Goal: Information Seeking & Learning: Learn about a topic

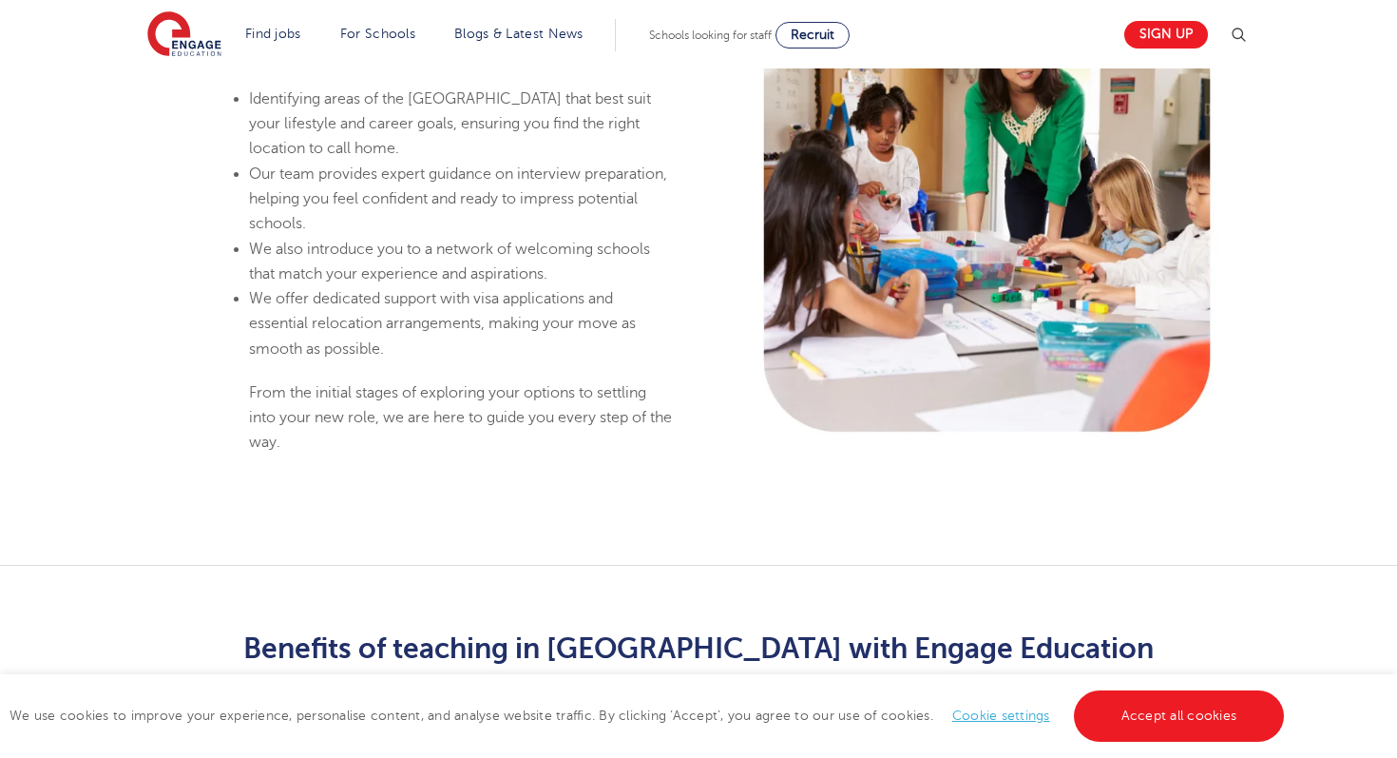
scroll to position [1533, 0]
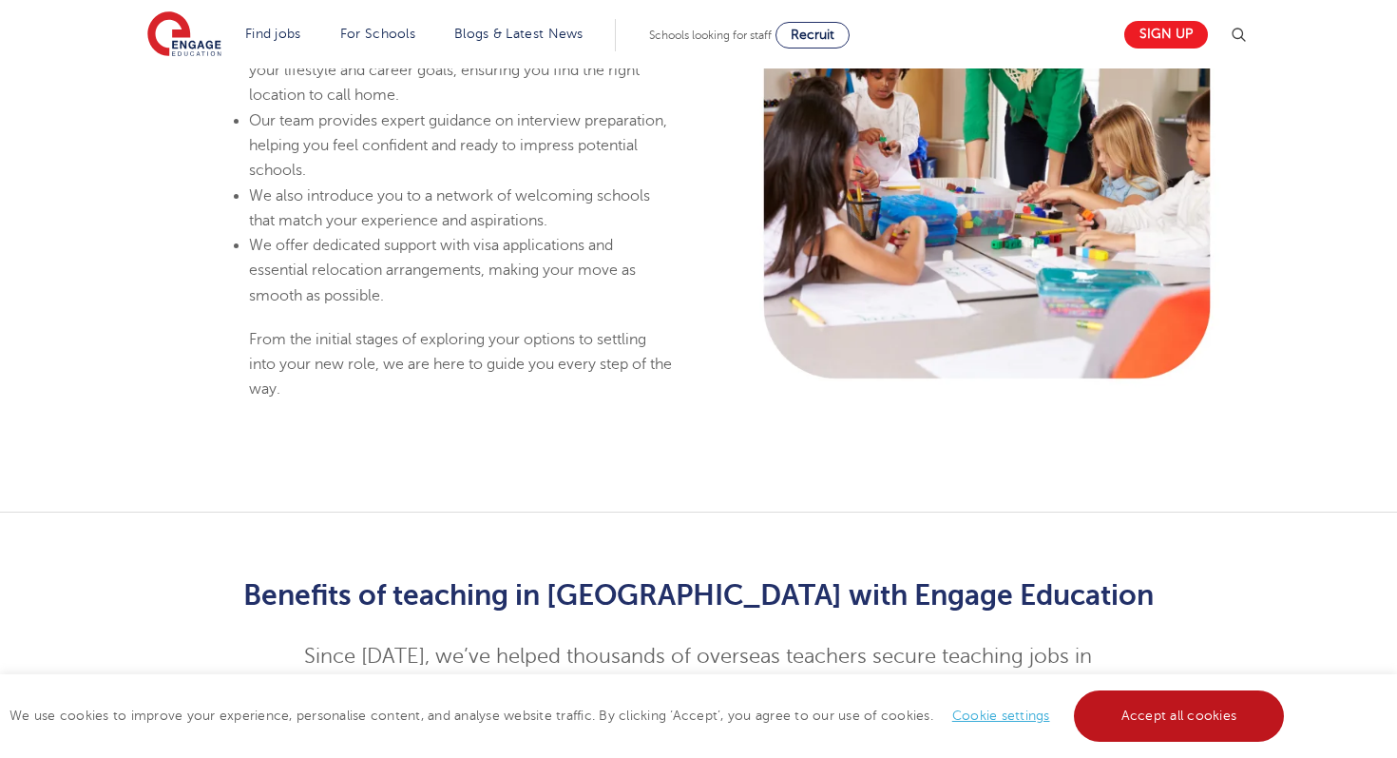
click at [1117, 707] on link "Accept all cookies" at bounding box center [1179, 715] width 211 height 51
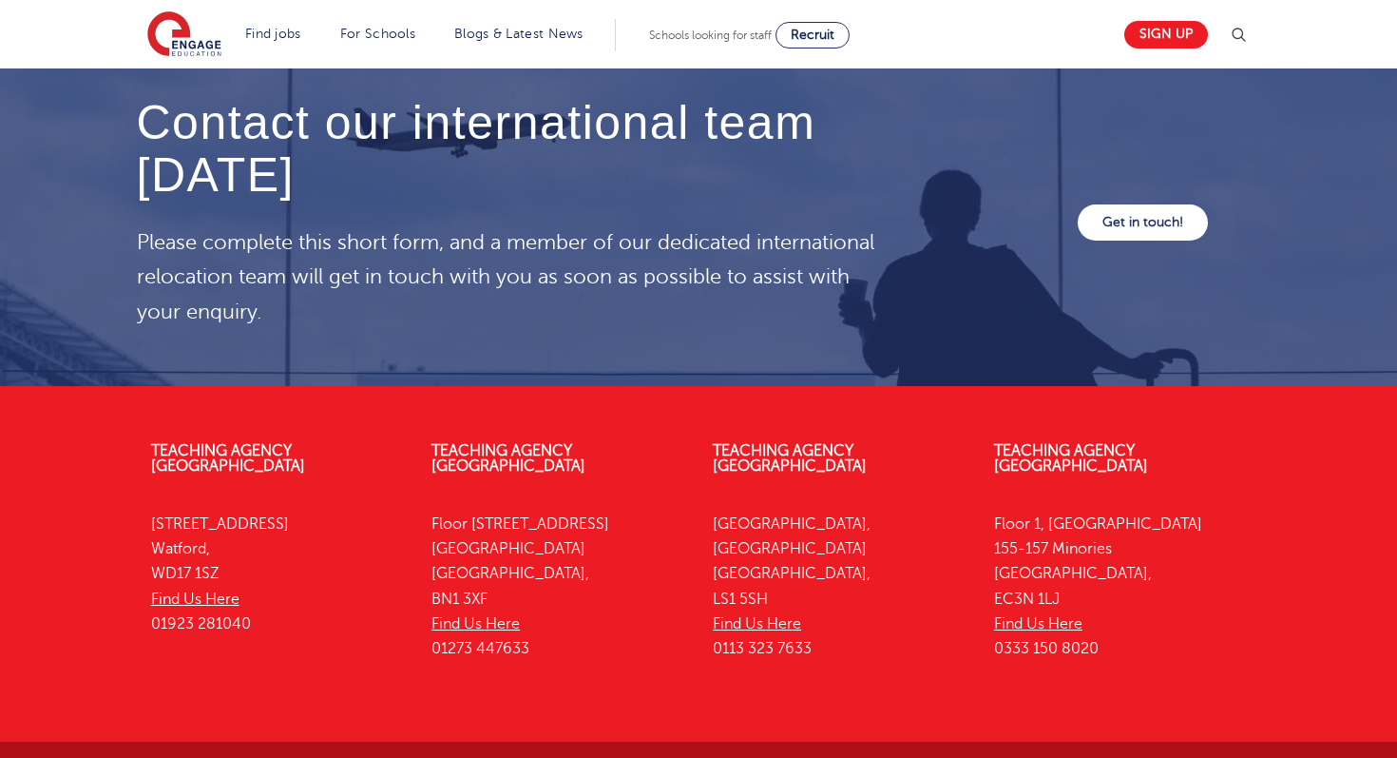
scroll to position [6507, 0]
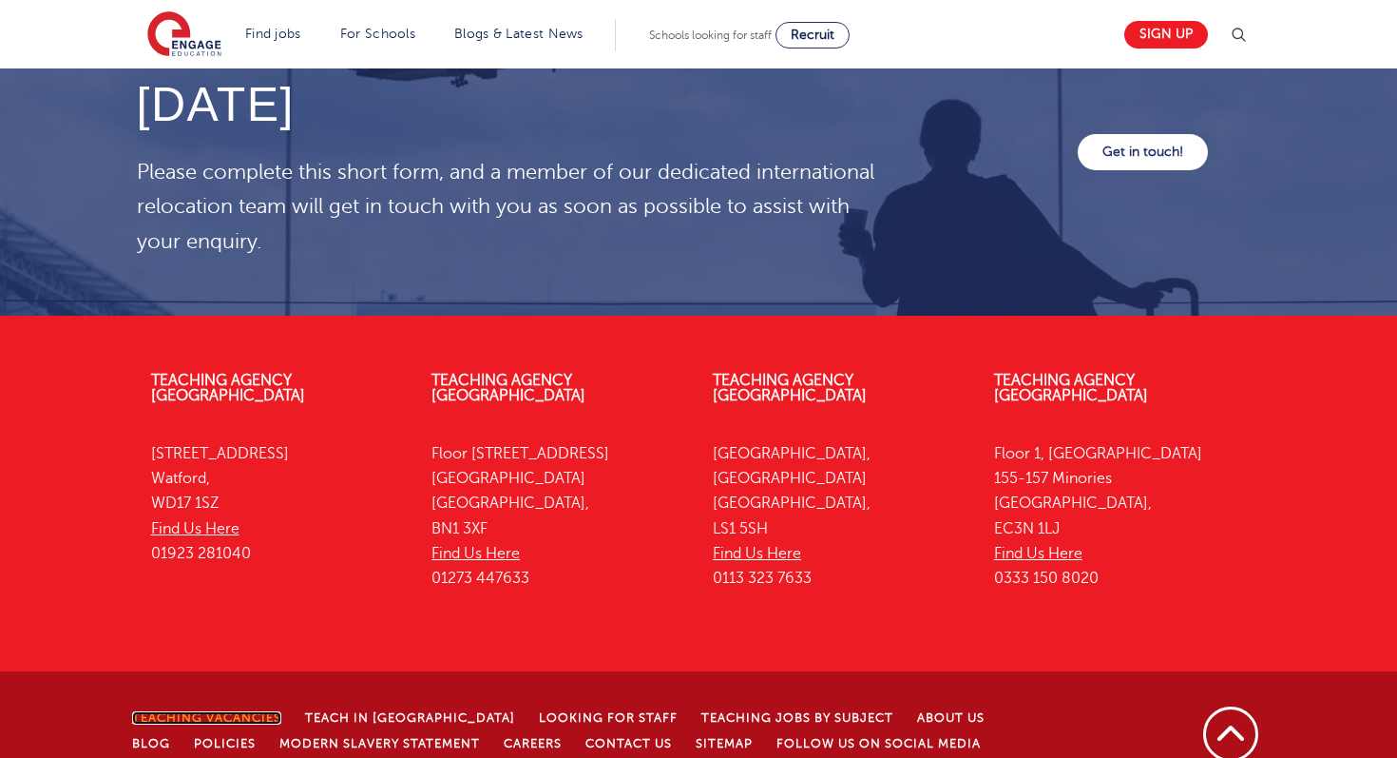
click at [186, 711] on link "Teaching Vacancies" at bounding box center [206, 717] width 149 height 13
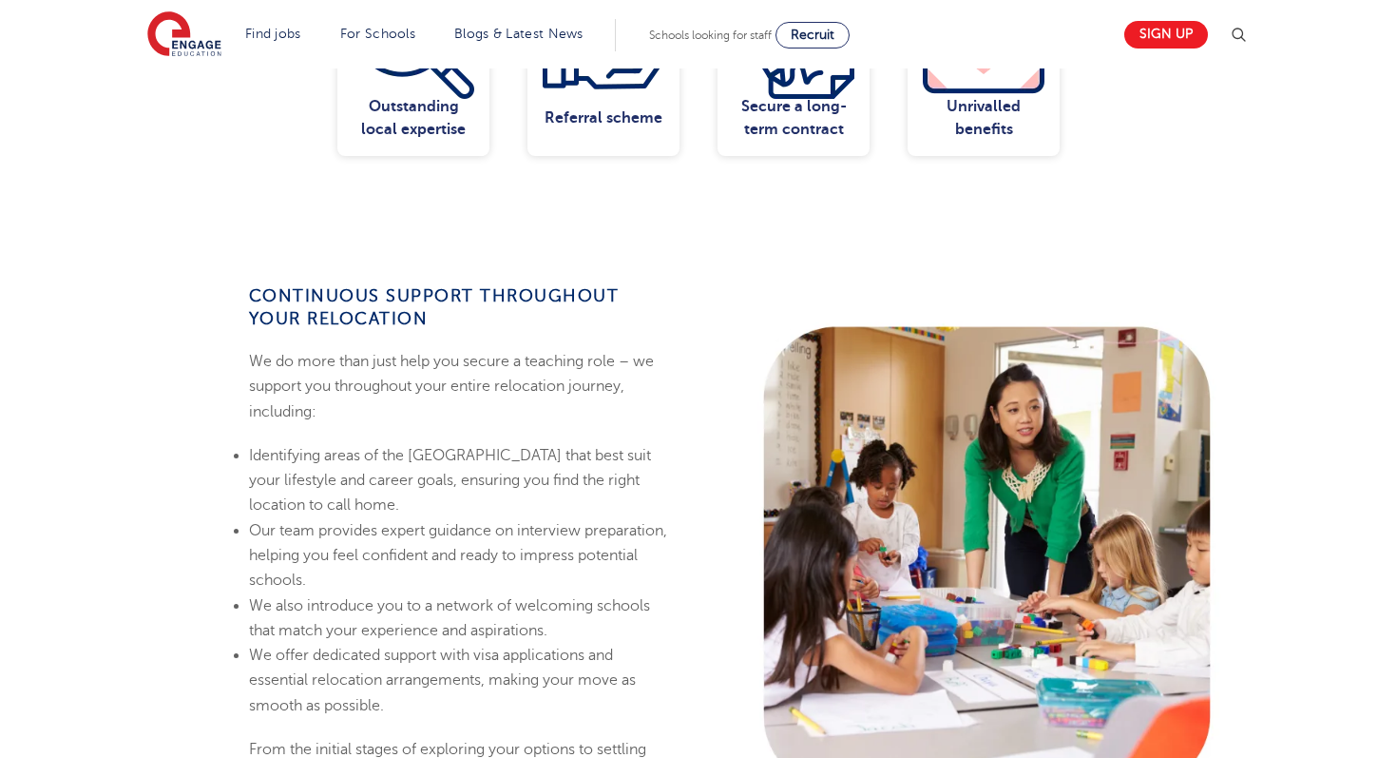
scroll to position [937, 0]
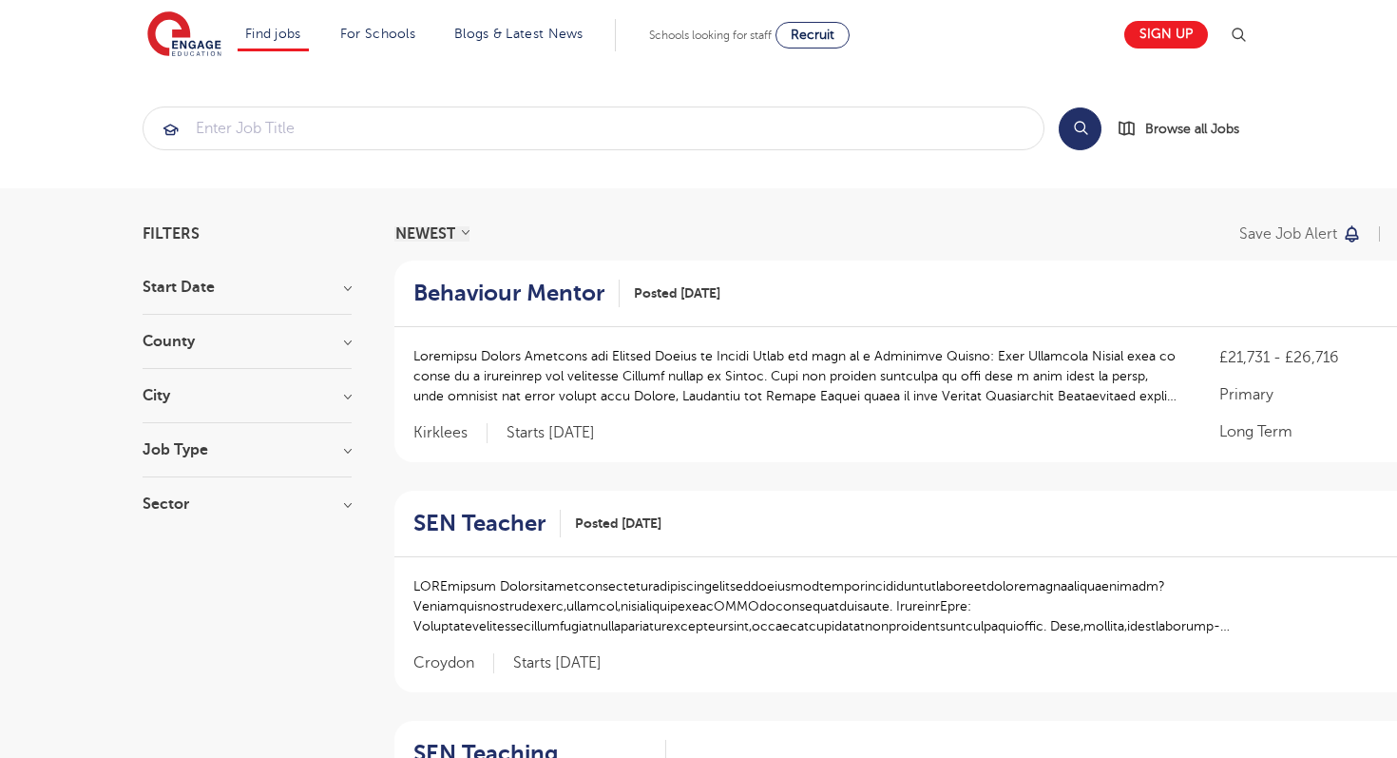
click at [350, 448] on h3 "Job Type" at bounding box center [247, 449] width 209 height 15
click at [171, 603] on label "Permanent 3" at bounding box center [220, 607] width 98 height 25
click at [171, 603] on input "Permanent 3" at bounding box center [177, 605] width 12 height 12
checkbox input "true"
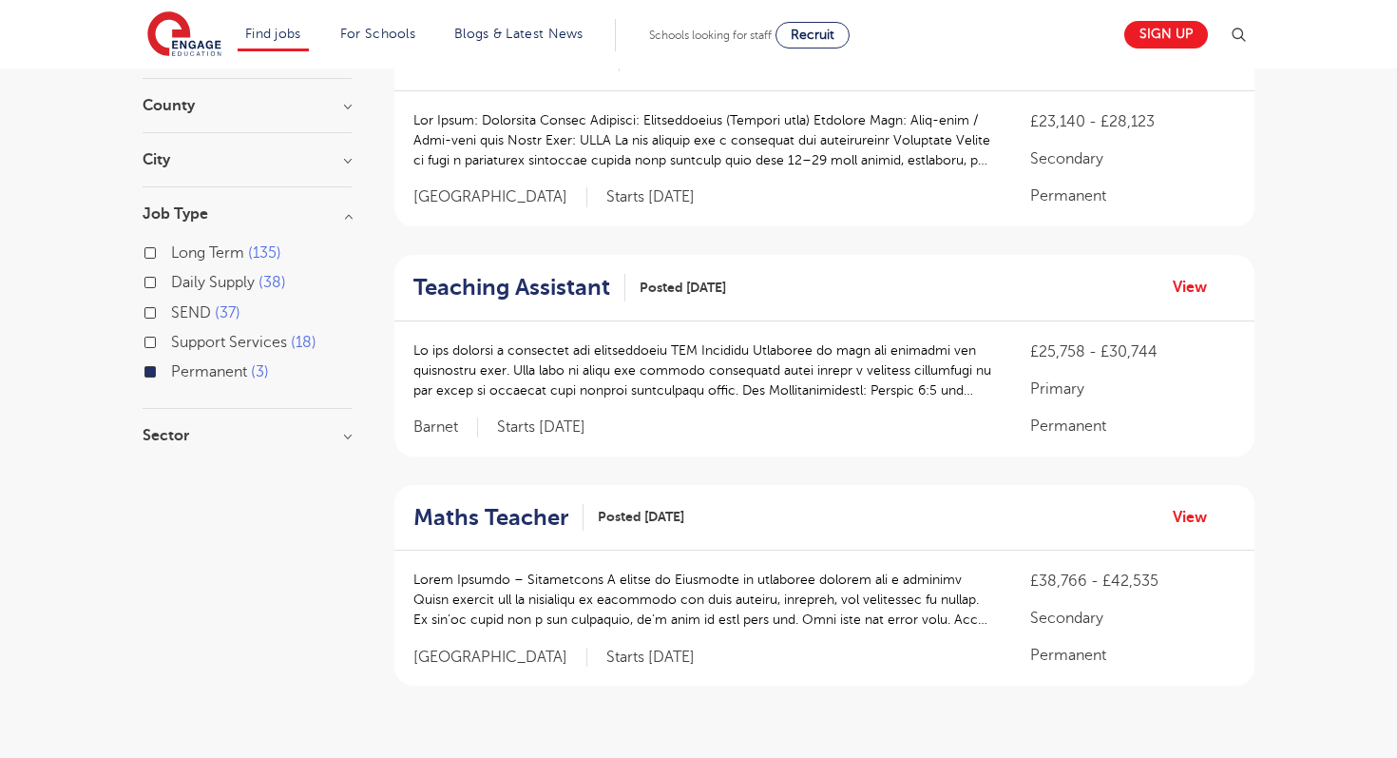
scroll to position [338, 0]
